Goal: Task Accomplishment & Management: Use online tool/utility

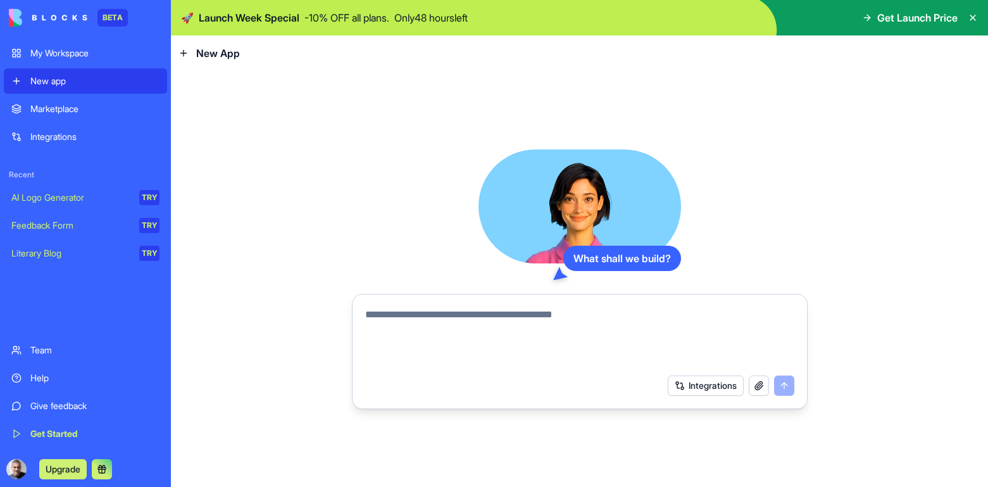
click at [72, 105] on div "Marketplace" at bounding box center [94, 109] width 129 height 13
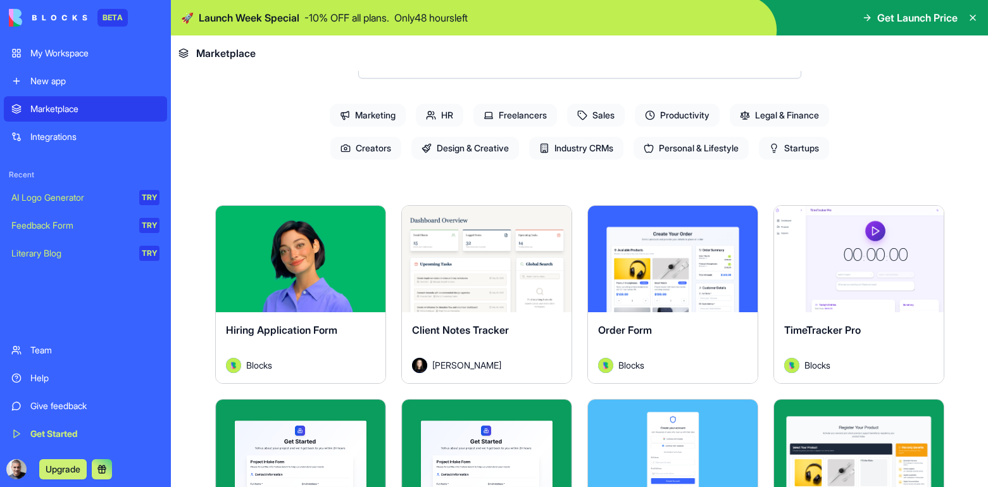
scroll to position [123, 0]
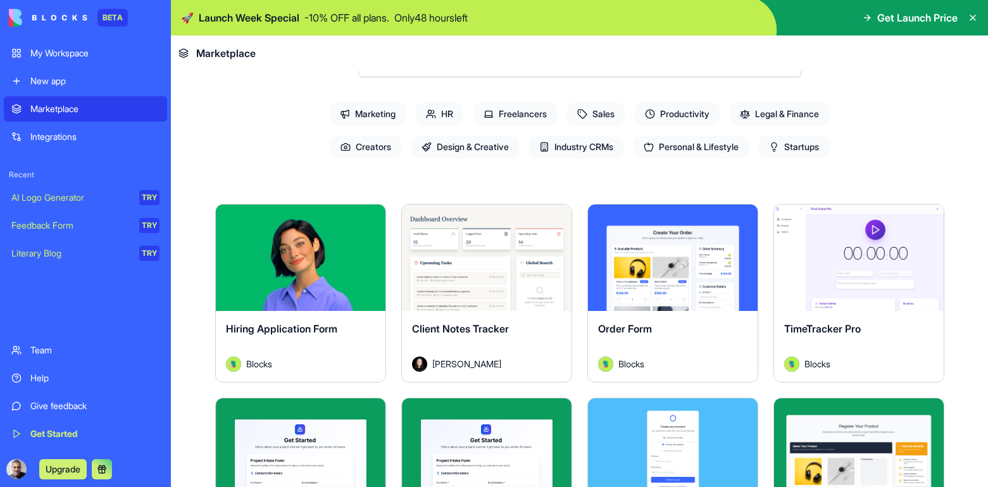
click at [854, 262] on button "Explore" at bounding box center [858, 257] width 95 height 25
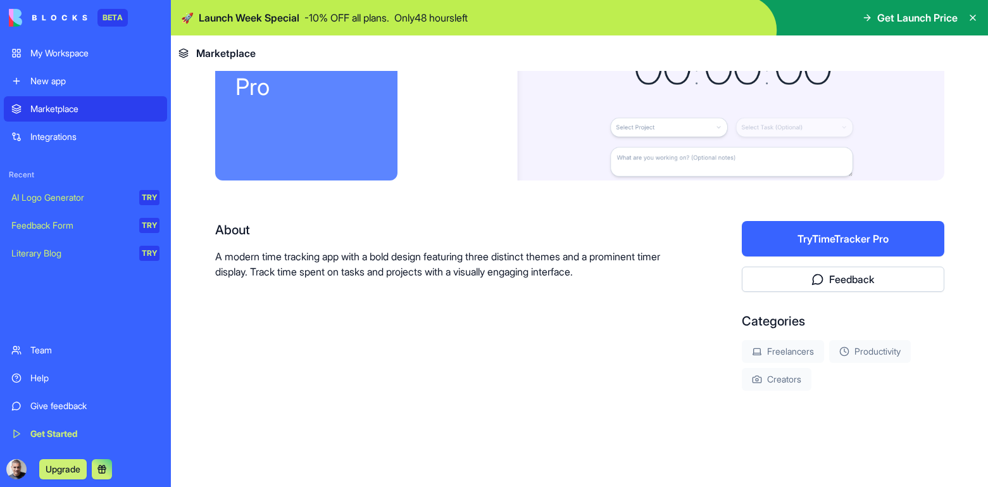
scroll to position [108, 0]
click at [859, 240] on button "Try TimeTracker Pro" at bounding box center [843, 238] width 202 height 35
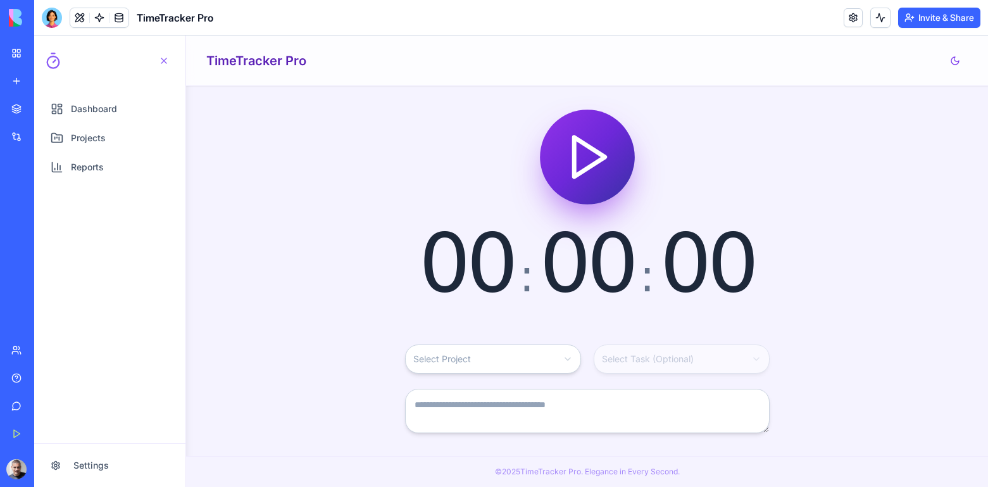
click at [588, 157] on icon "Start timer" at bounding box center [587, 156] width 53 height 53
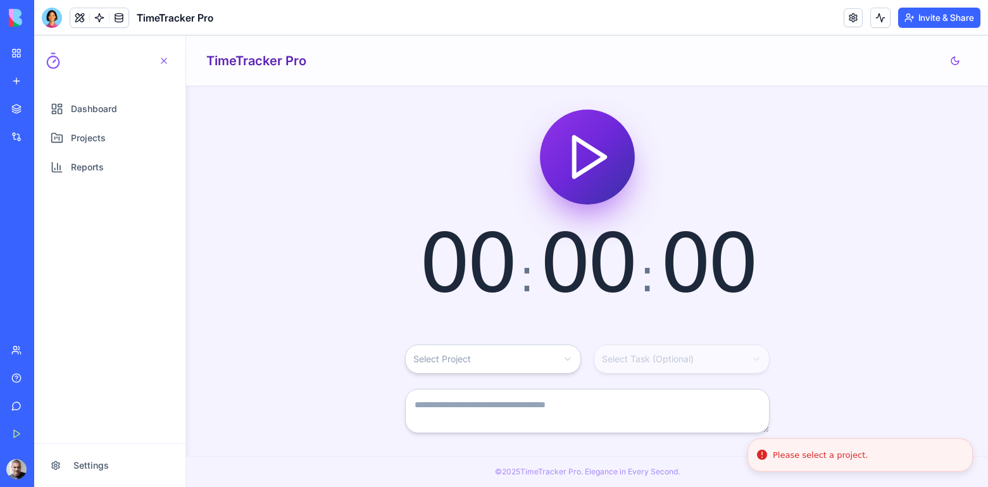
click at [588, 157] on icon "Start timer" at bounding box center [587, 156] width 53 height 53
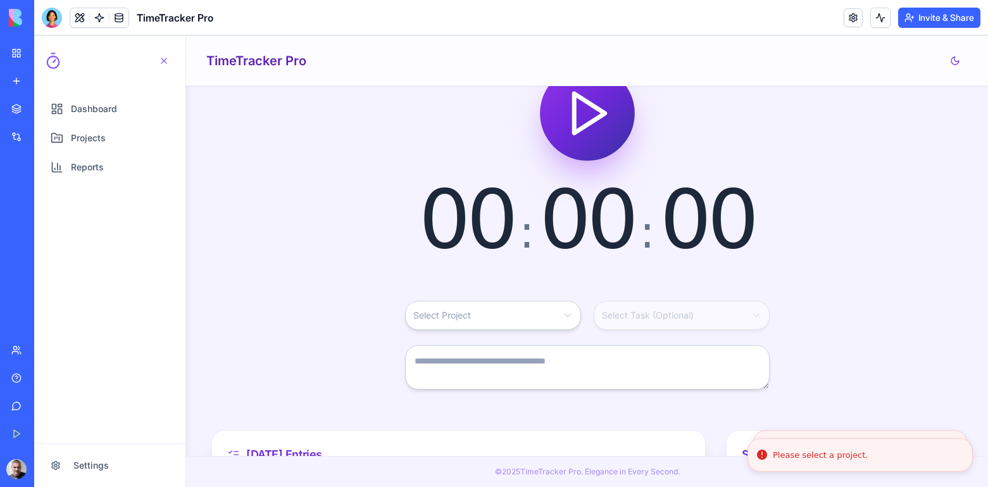
scroll to position [45, 0]
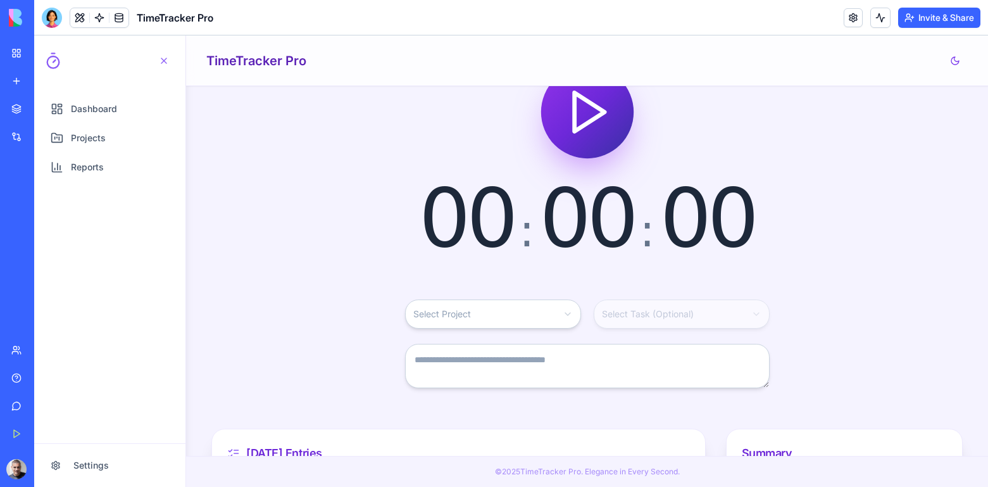
click at [507, 311] on html "Dashboard Projects Reports Settings Open navigation menu TimeTracker Pro 00 : 0…" at bounding box center [511, 260] width 954 height 451
click at [554, 271] on html "Dashboard Projects Reports Settings Open navigation menu TimeTracker Pro 00 : 0…" at bounding box center [511, 260] width 954 height 451
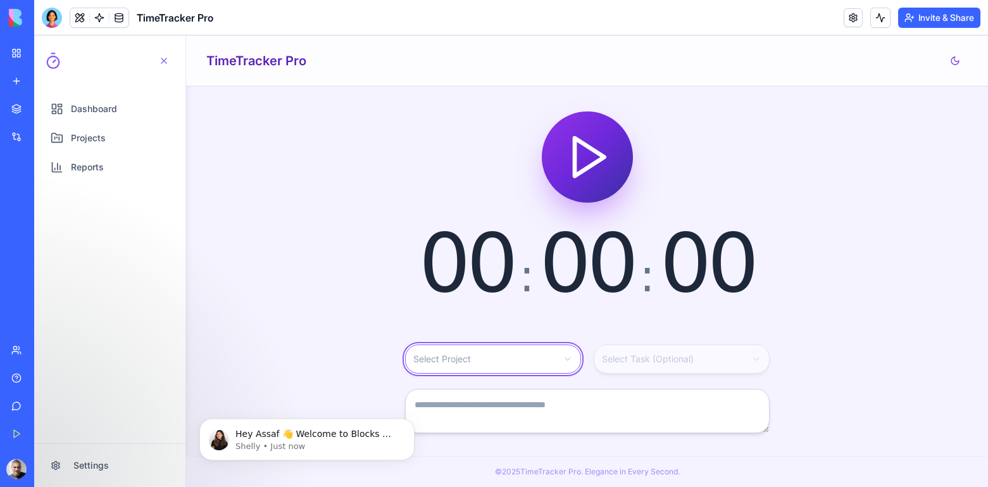
scroll to position [0, 0]
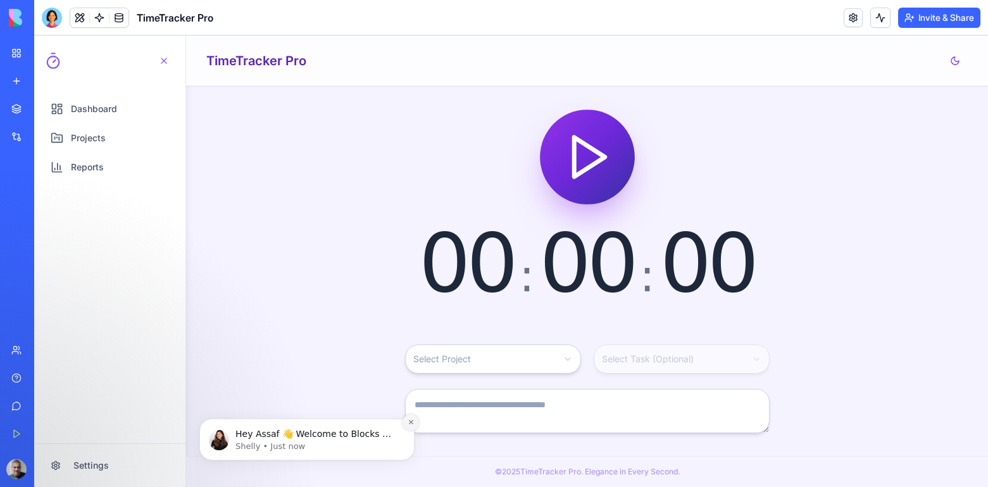
click at [412, 420] on icon "Dismiss notification" at bounding box center [410, 422] width 4 height 4
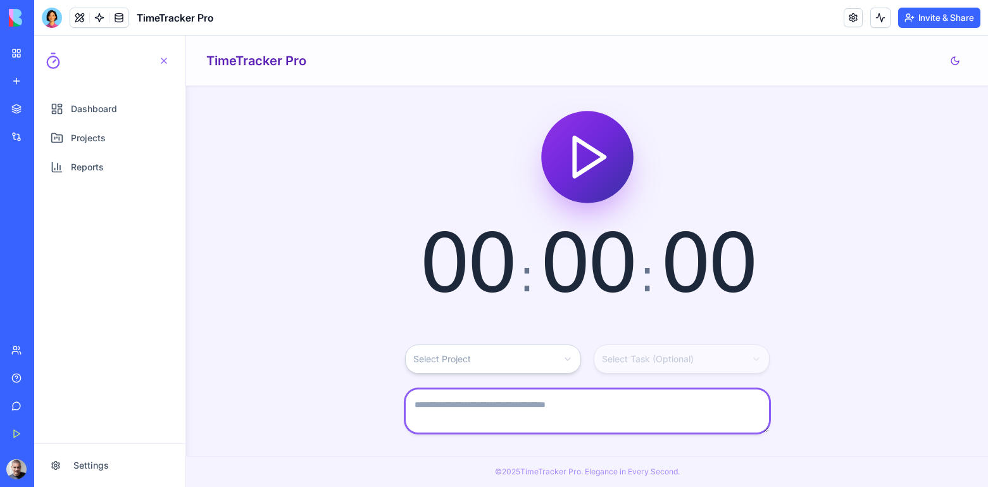
click at [470, 402] on textarea at bounding box center [587, 411] width 364 height 44
type textarea "**"
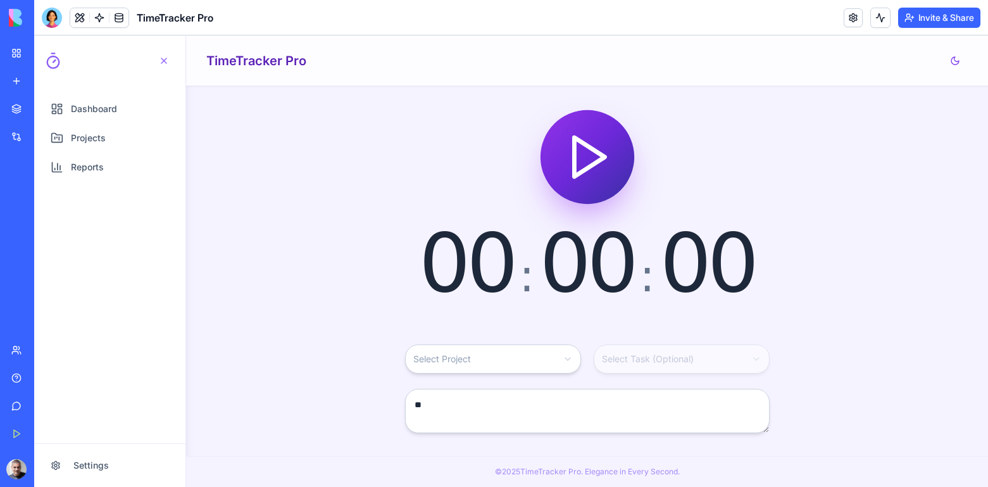
click at [469, 364] on html "Dashboard Projects Reports Settings Open navigation menu TimeTracker Pro 00 : 0…" at bounding box center [511, 260] width 954 height 451
click at [423, 247] on html "Dashboard Projects Reports Settings Open navigation menu TimeTracker Pro 00 : 0…" at bounding box center [511, 260] width 954 height 451
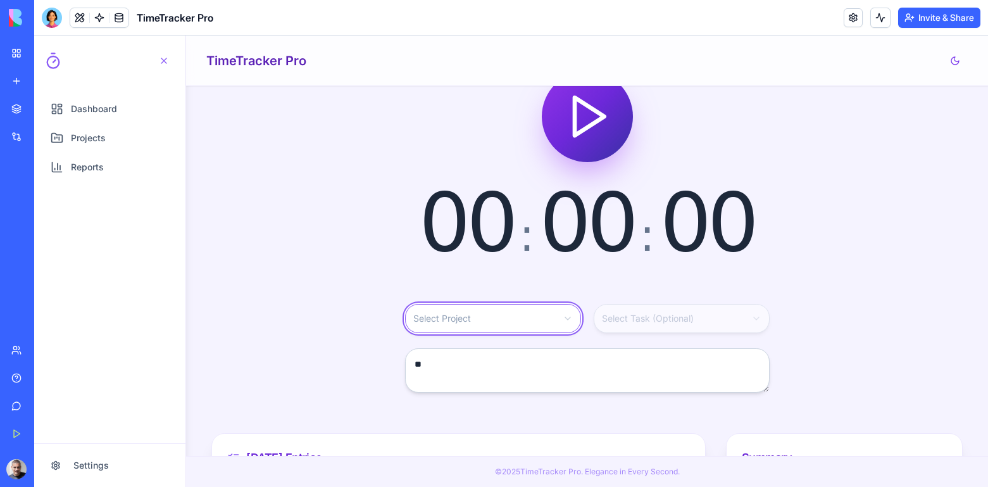
scroll to position [45, 0]
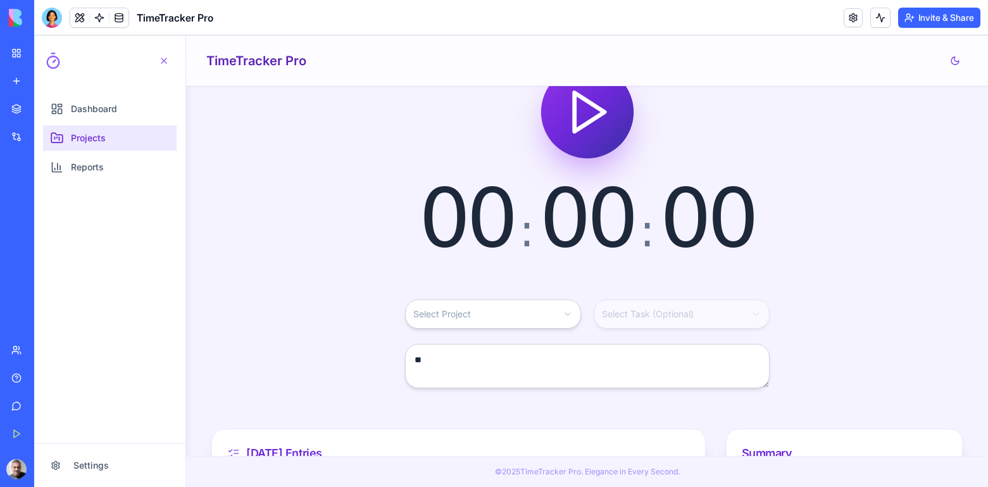
click at [87, 132] on span "Projects" at bounding box center [88, 138] width 35 height 13
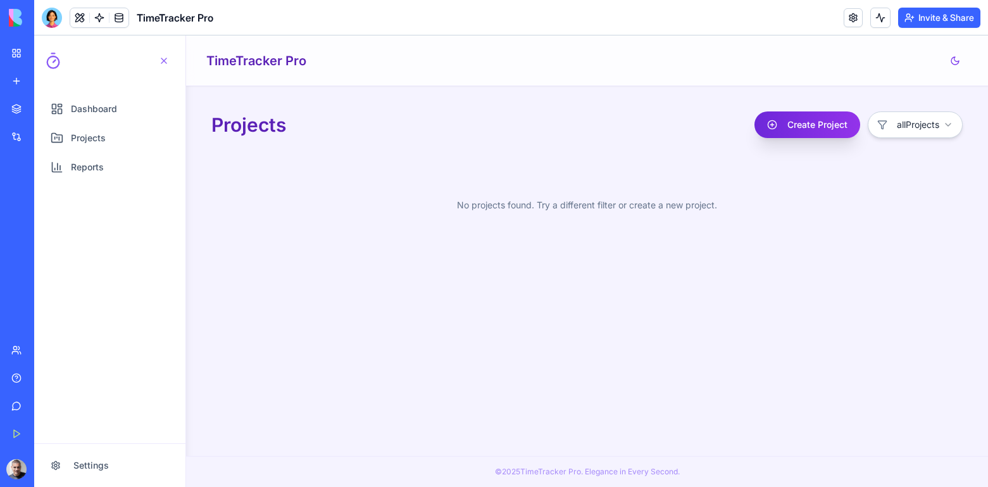
click at [784, 123] on button "Create Project" at bounding box center [807, 124] width 106 height 27
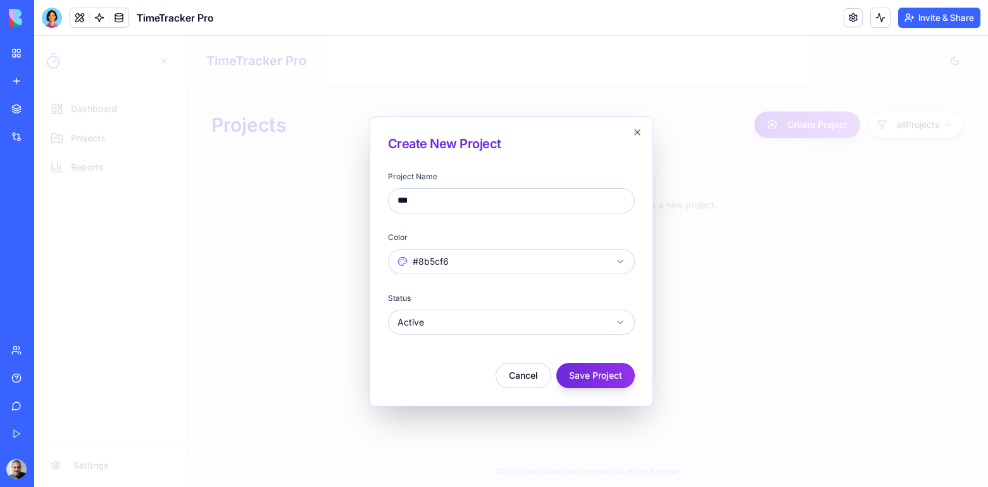
type input "***"
click at [603, 380] on button "Save Project" at bounding box center [595, 375] width 78 height 25
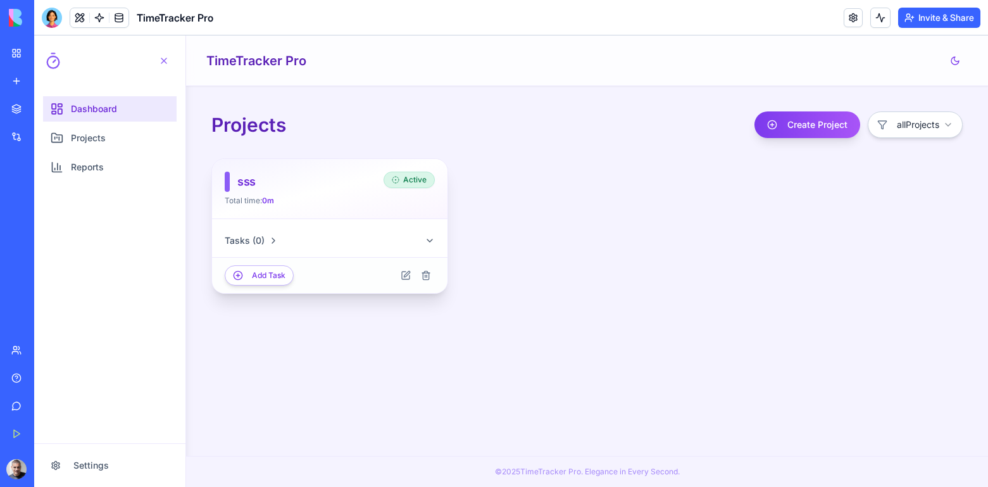
click at [96, 99] on link "Dashboard" at bounding box center [110, 108] width 134 height 25
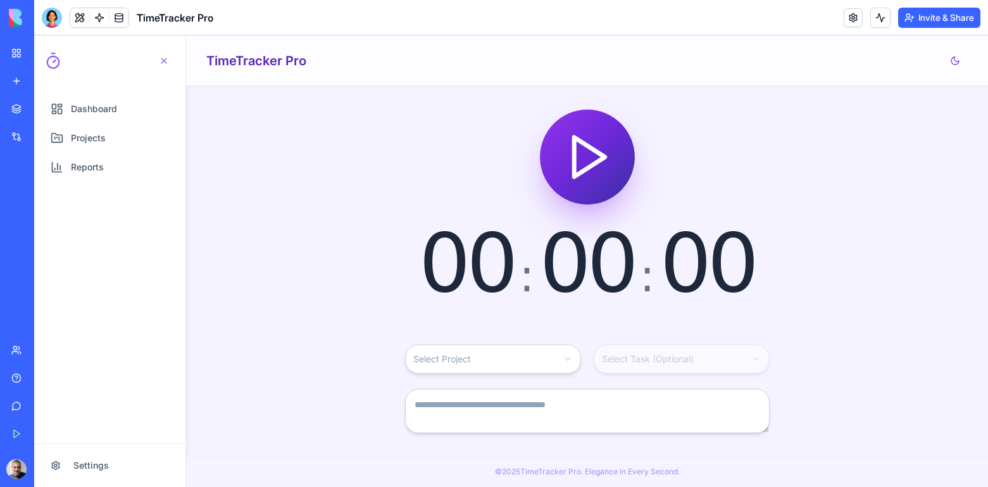
click at [480, 363] on html "Dashboard Projects Reports Settings Open navigation menu TimeTracker Pro 00 : 0…" at bounding box center [511, 260] width 954 height 451
click at [631, 177] on div "00 : 00 : 00" at bounding box center [586, 207] width 751 height 192
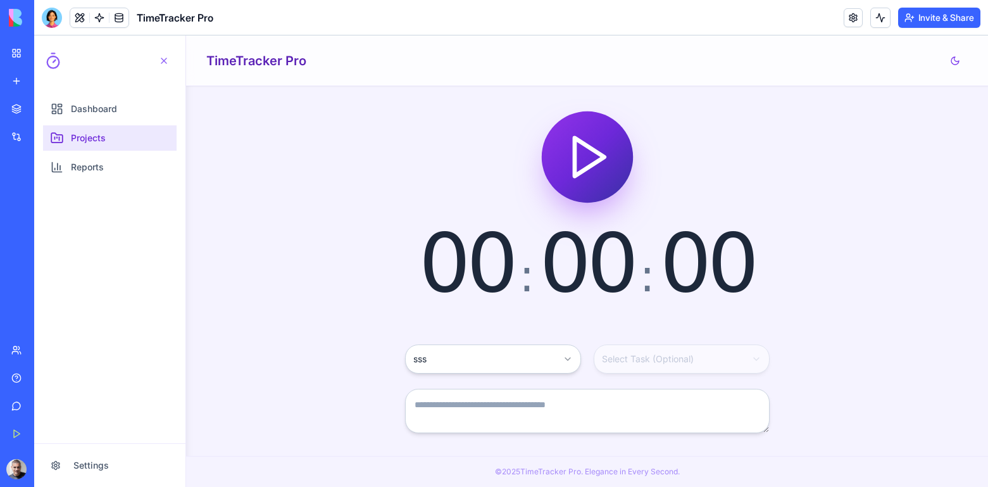
click at [99, 130] on link "Projects" at bounding box center [110, 137] width 134 height 25
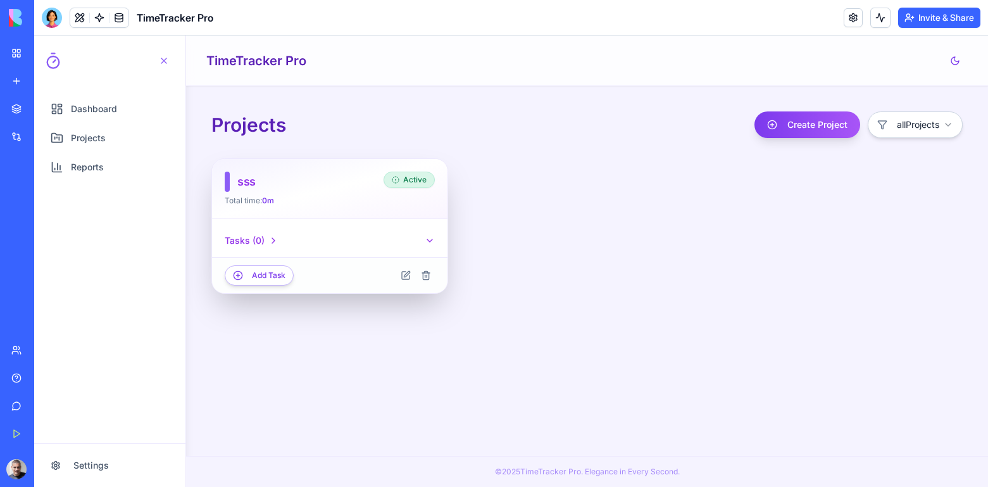
click at [299, 239] on button "Tasks ( 0 )" at bounding box center [330, 240] width 210 height 23
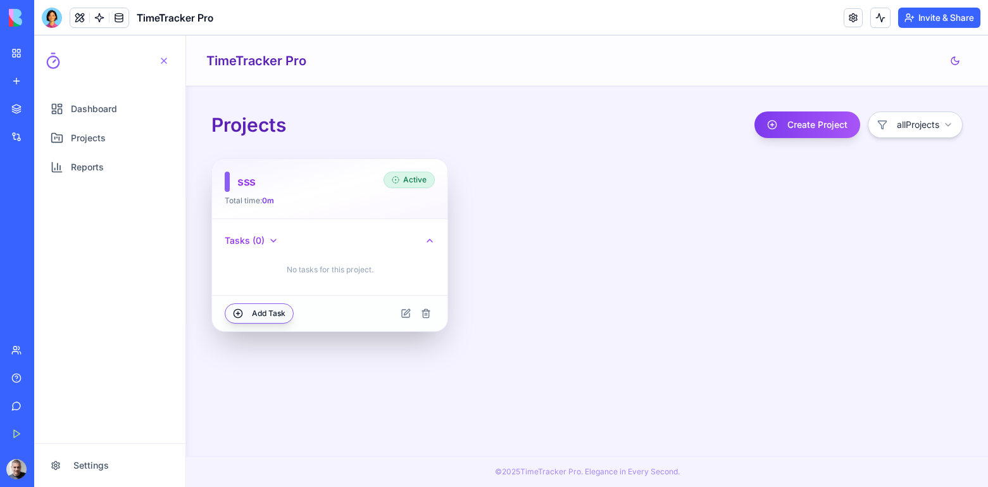
click at [267, 308] on button "Add Task" at bounding box center [259, 313] width 69 height 20
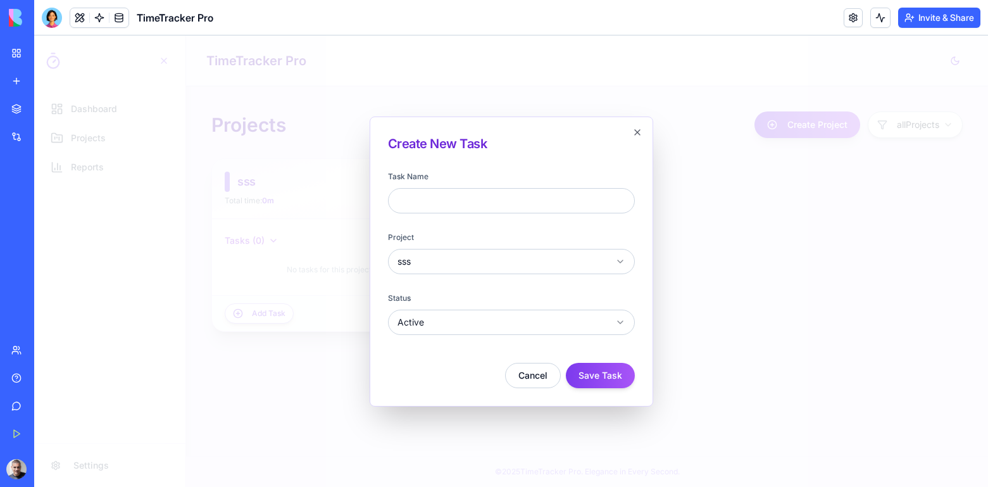
click at [442, 208] on input "Task Name" at bounding box center [511, 200] width 247 height 25
type input "******"
click at [593, 370] on button "Save Task" at bounding box center [600, 375] width 69 height 25
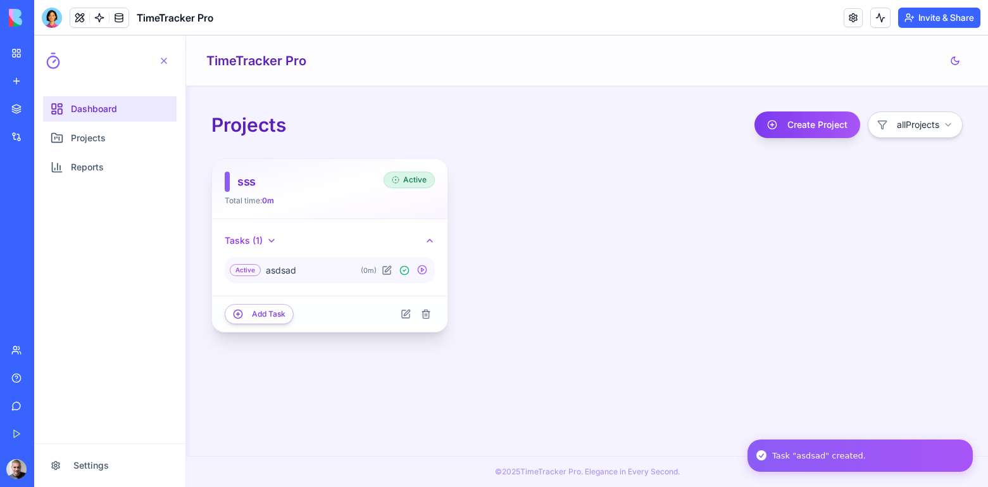
click at [89, 103] on span "Dashboard" at bounding box center [94, 109] width 46 height 13
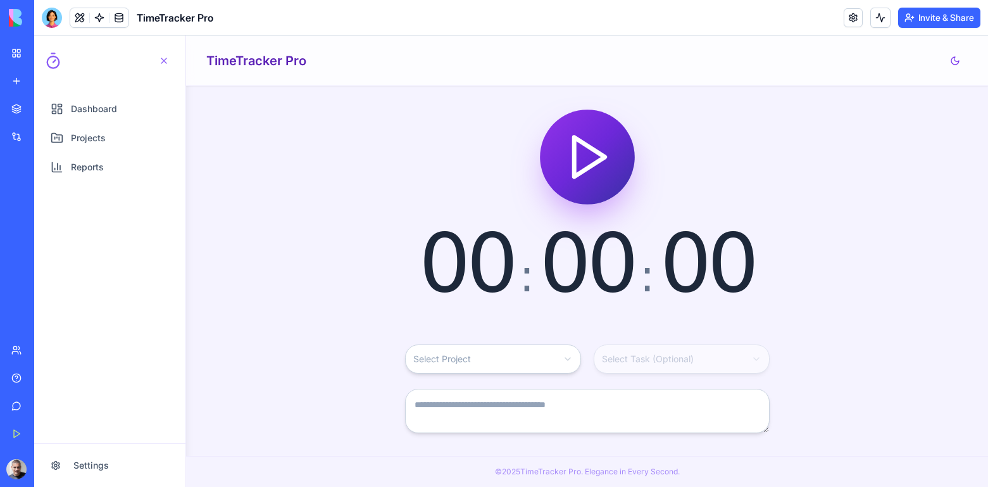
click at [538, 356] on html "Dashboard Projects Reports Settings Open navigation menu TimeTracker Pro 00 : 0…" at bounding box center [511, 260] width 954 height 451
click at [644, 361] on html "Dashboard Projects Reports Settings Open navigation menu TimeTracker Pro 00 : 0…" at bounding box center [511, 260] width 954 height 451
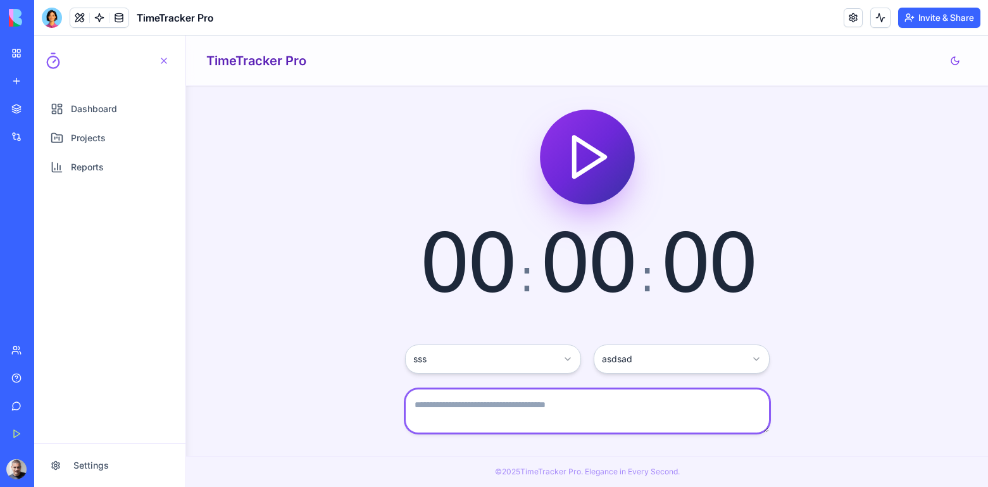
click at [598, 411] on textarea at bounding box center [587, 411] width 364 height 44
type textarea "***"
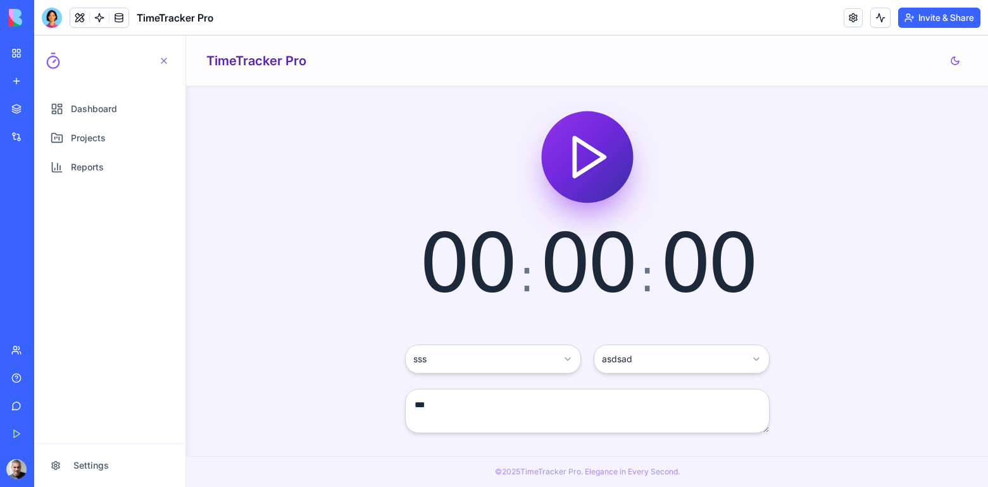
click at [583, 150] on icon "Start timer" at bounding box center [586, 157] width 51 height 51
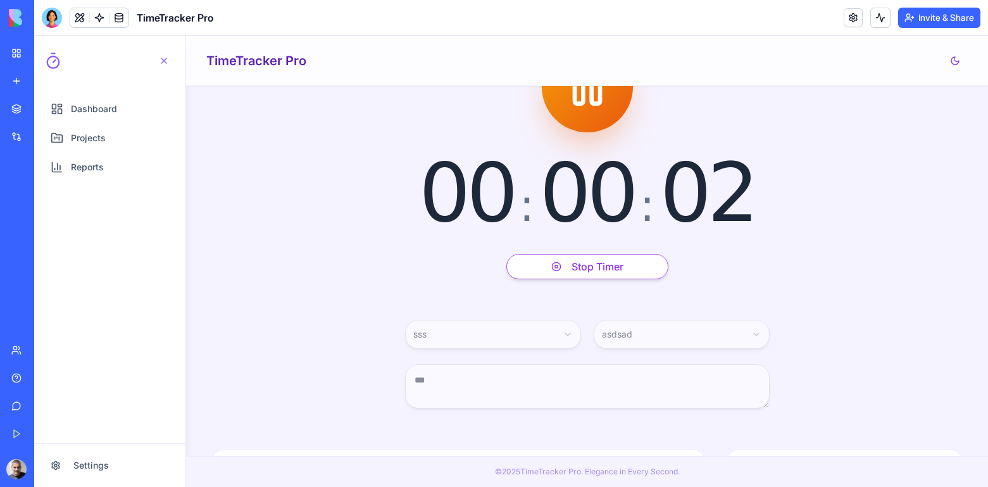
scroll to position [71, 0]
click at [594, 264] on button "Stop Timer" at bounding box center [587, 265] width 162 height 25
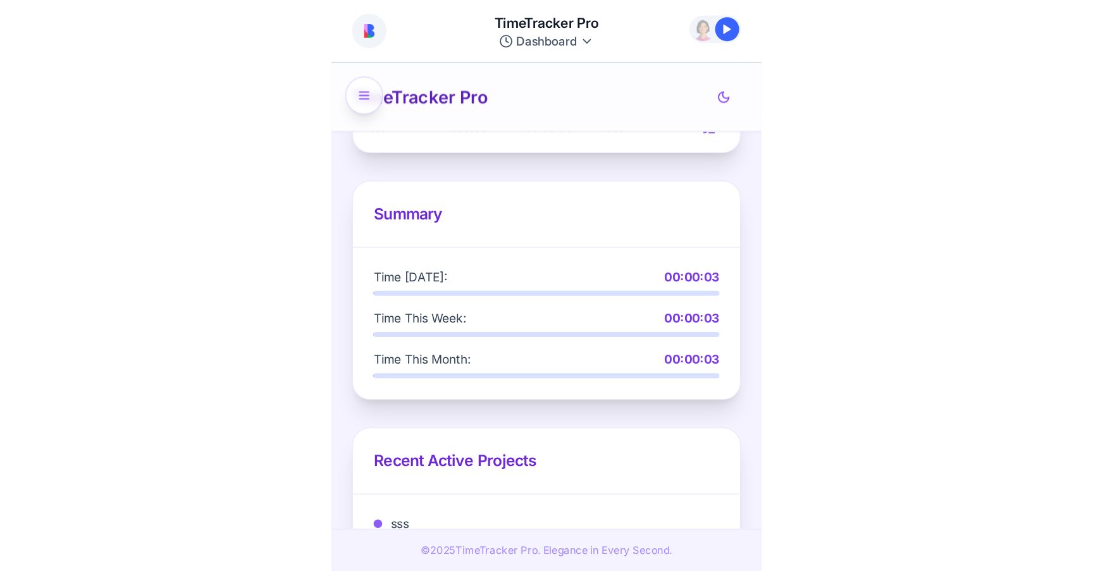
scroll to position [0, 0]
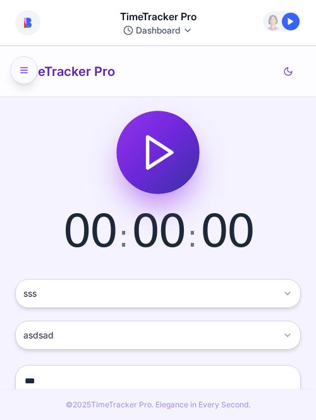
click at [19, 65] on button "Open navigation menu" at bounding box center [24, 70] width 28 height 28
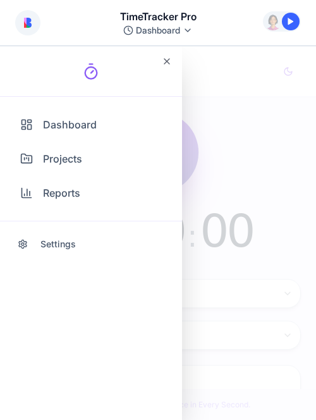
click at [19, 65] on div at bounding box center [91, 71] width 182 height 51
click at [166, 60] on icon "button" at bounding box center [167, 61] width 10 height 10
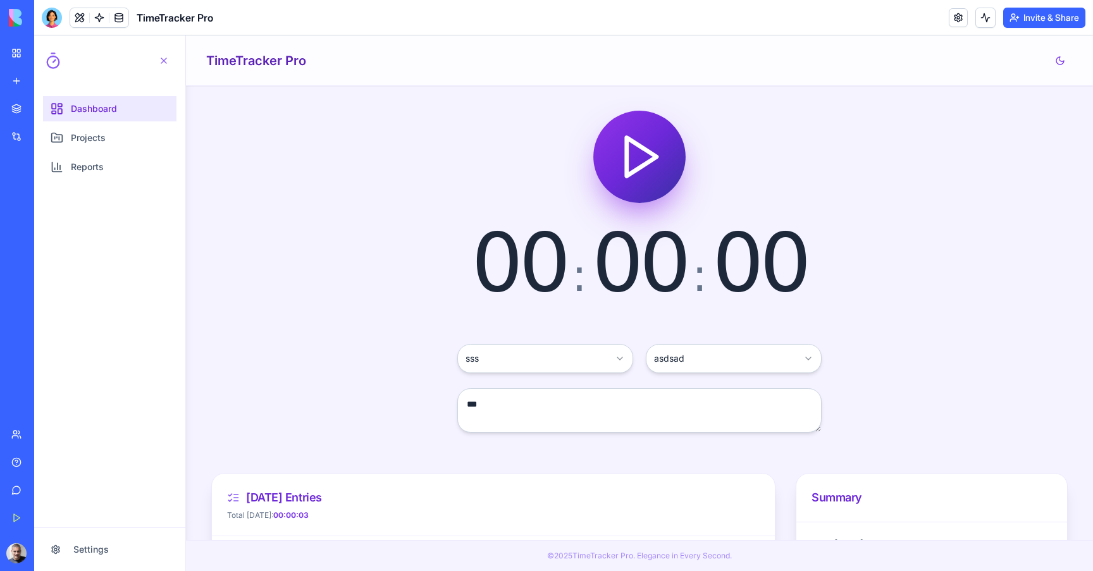
click at [86, 114] on span "Dashboard" at bounding box center [94, 109] width 46 height 13
click at [49, 16] on div at bounding box center [52, 18] width 20 height 20
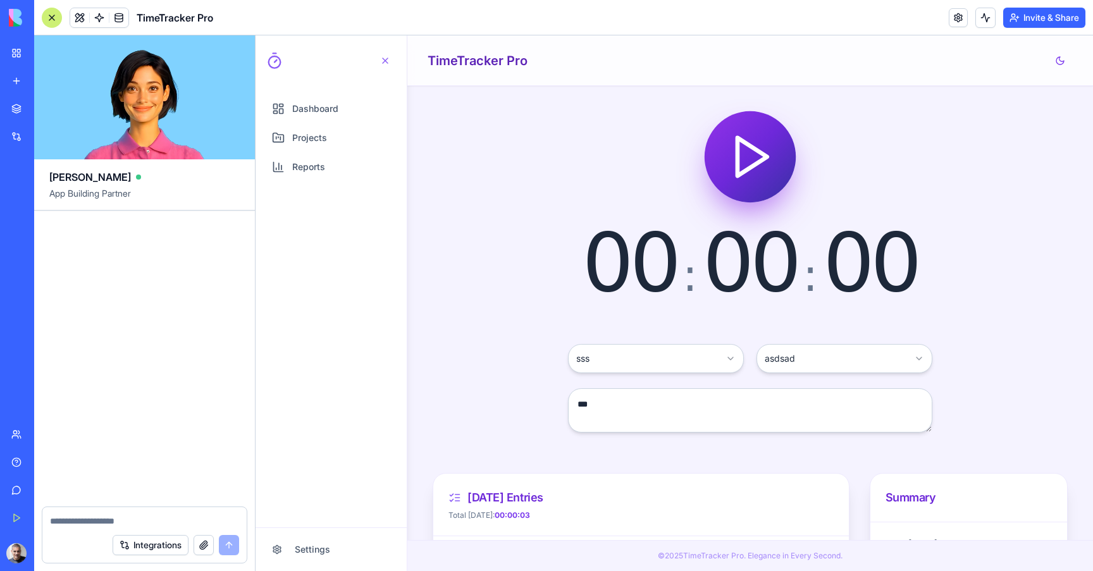
click at [14, 11] on img at bounding box center [48, 18] width 78 height 18
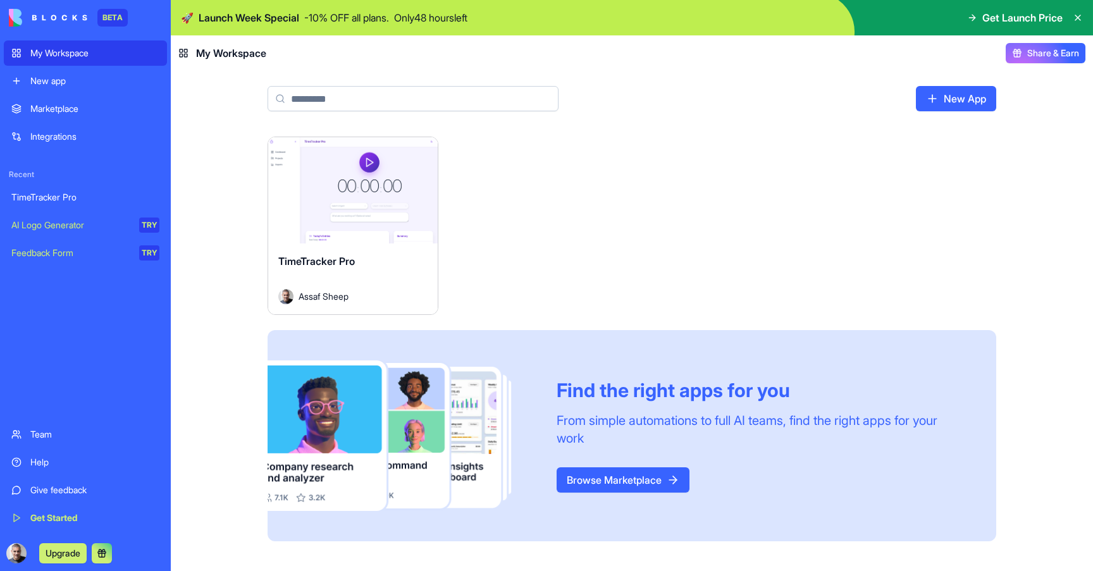
click at [55, 55] on div "My Workspace" at bounding box center [94, 53] width 129 height 13
click at [949, 96] on link "New App" at bounding box center [956, 98] width 80 height 25
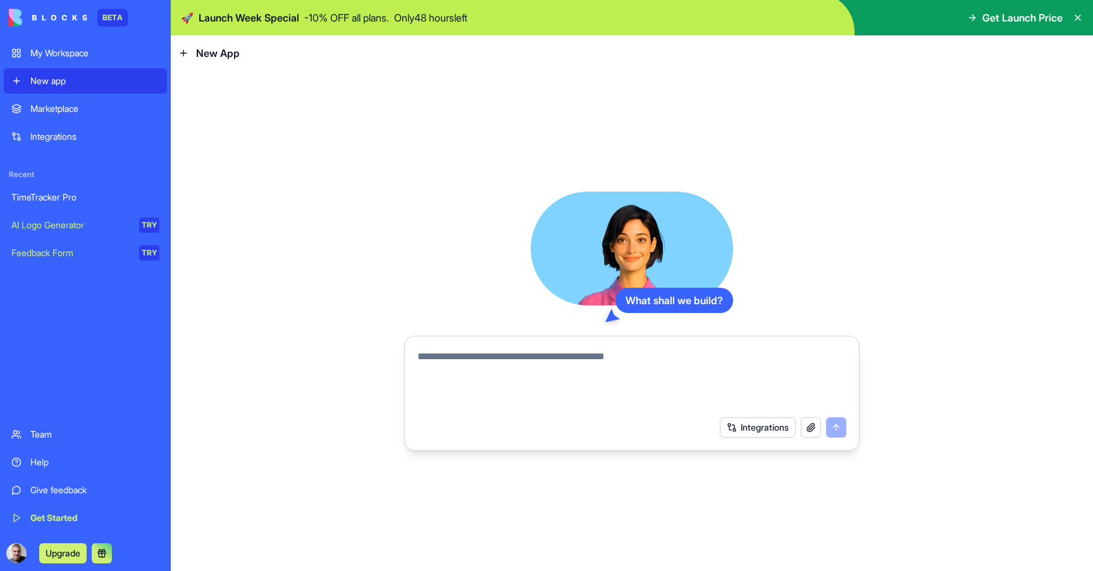
click at [633, 366] on textarea at bounding box center [632, 379] width 429 height 61
click at [747, 429] on button "Integrations" at bounding box center [758, 428] width 76 height 20
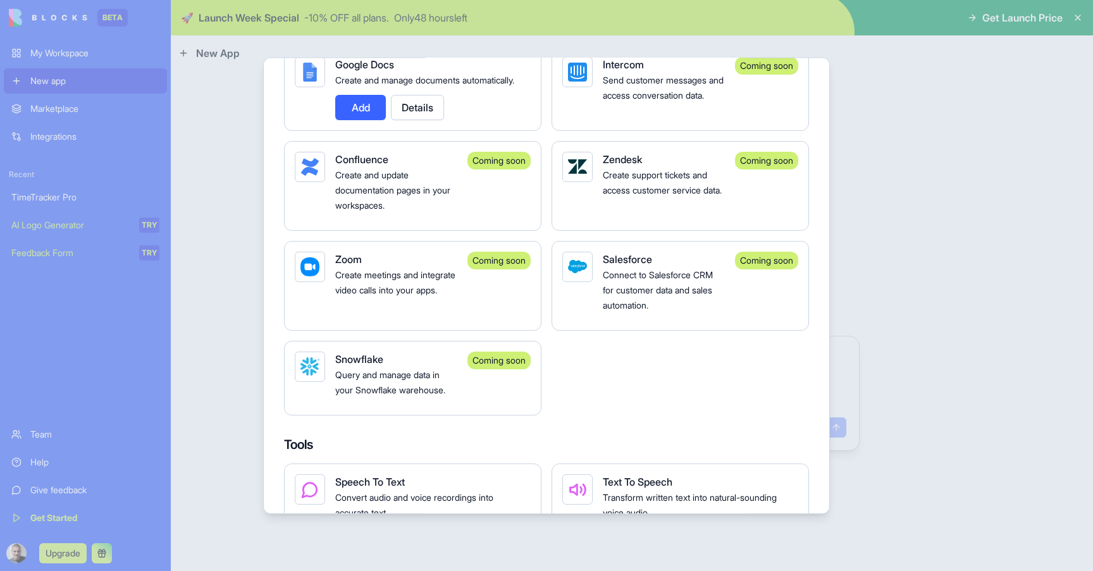
scroll to position [1765, 0]
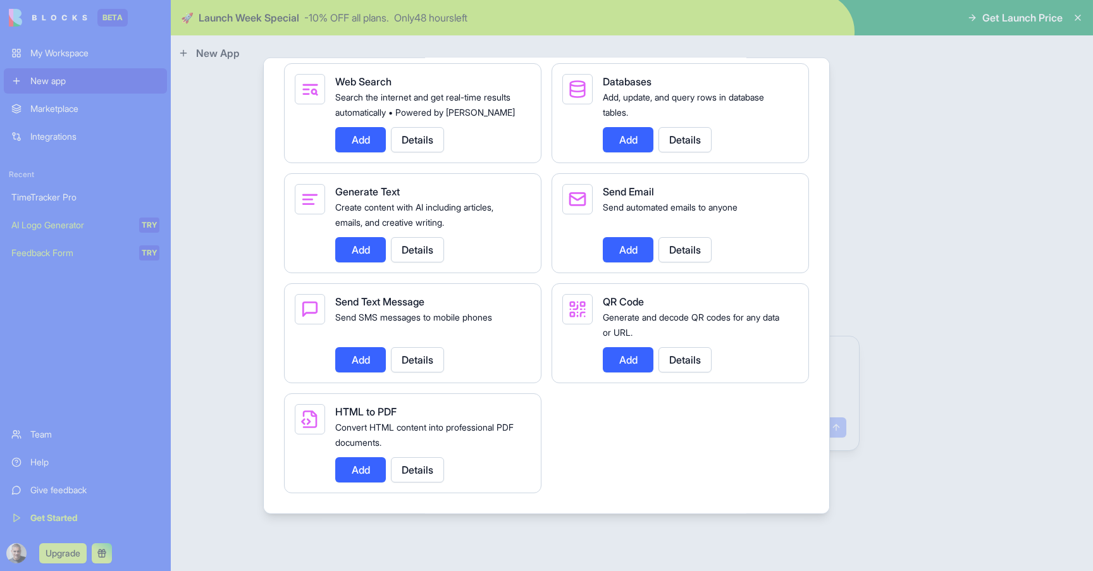
click at [895, 232] on div at bounding box center [546, 285] width 1093 height 571
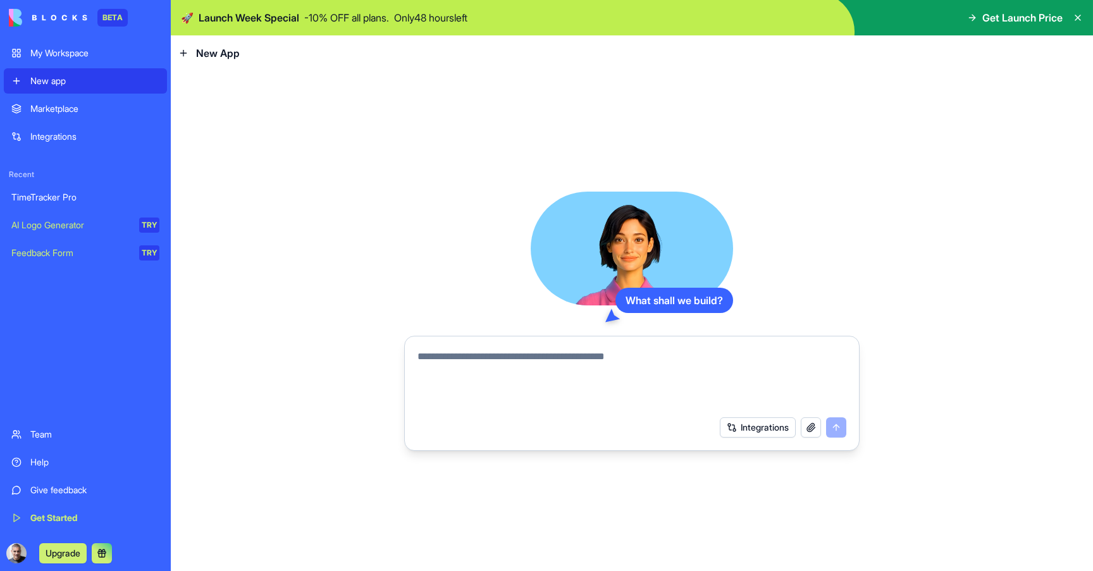
click at [987, 18] on span "Get Launch Price" at bounding box center [1023, 17] width 80 height 15
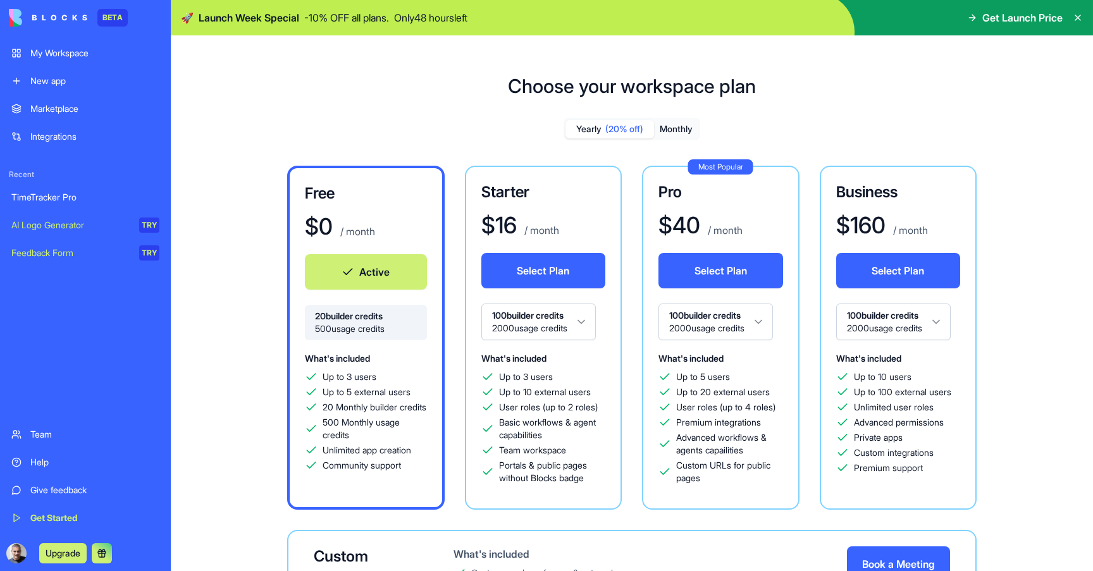
click at [61, 426] on link "Team" at bounding box center [85, 434] width 163 height 25
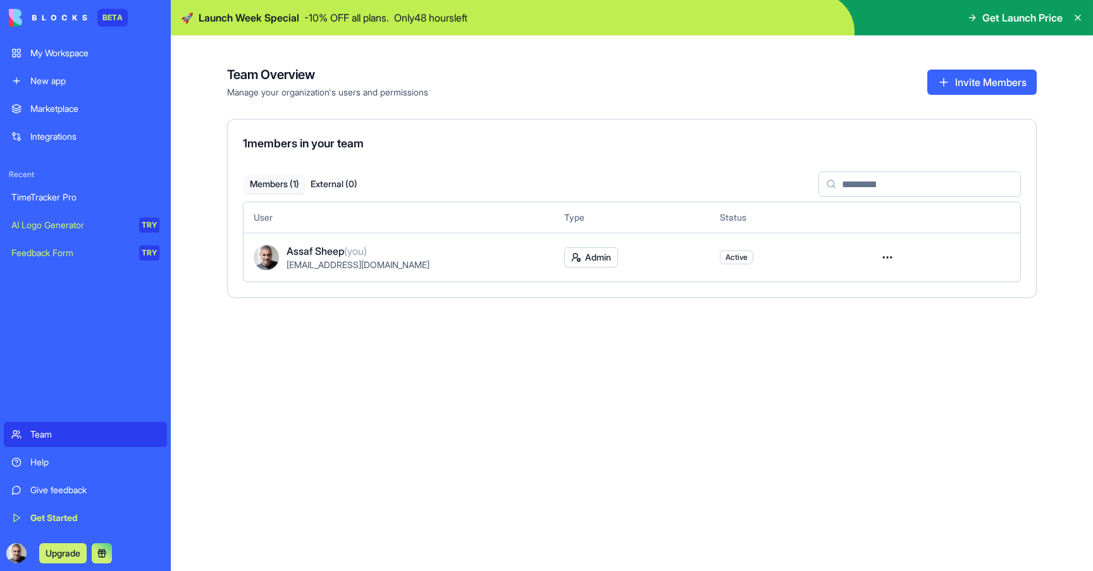
click at [66, 254] on div "Feedback Form" at bounding box center [70, 253] width 119 height 13
click at [69, 218] on link "AI Logo Generator TRY" at bounding box center [85, 225] width 163 height 25
click at [60, 221] on div "AI Logo Generator" at bounding box center [70, 225] width 119 height 13
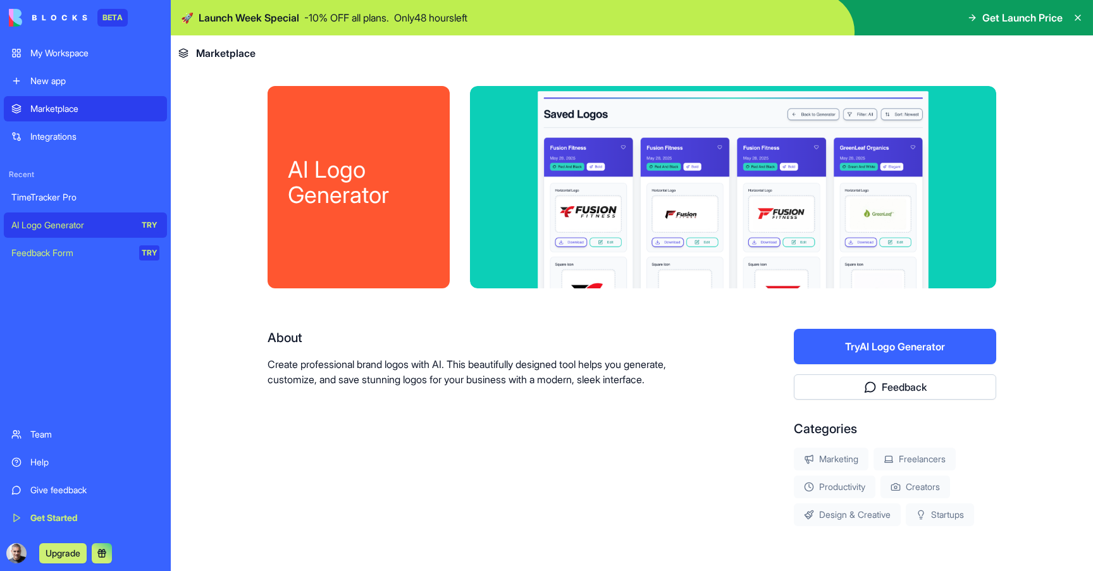
click at [60, 221] on div "AI Logo Generator" at bounding box center [70, 225] width 119 height 13
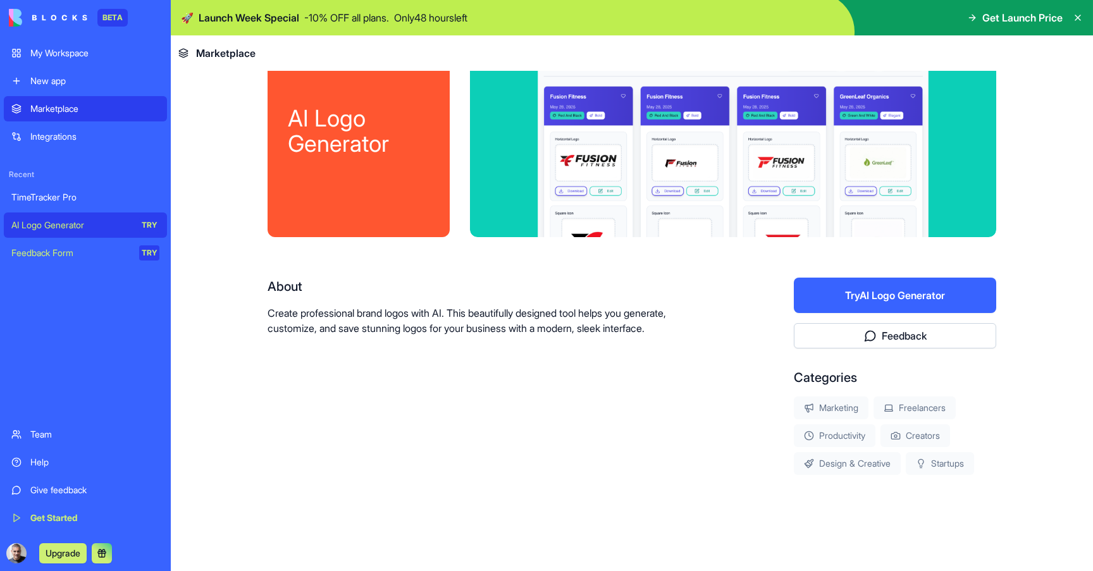
scroll to position [49, 0]
